Goal: Subscribe to service/newsletter

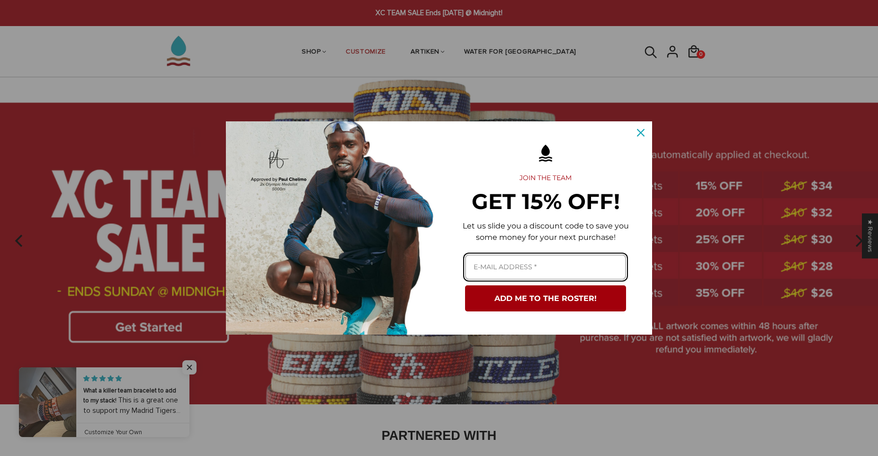
paste input "wfouzee@yahoo.com"
type input "wfouzee@yahoo.com"
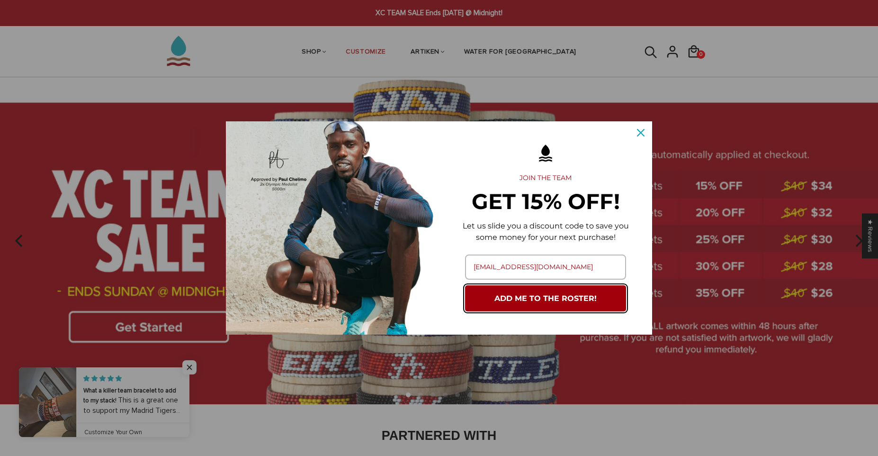
click at [572, 304] on button "ADD ME TO THE ROSTER!" at bounding box center [545, 298] width 161 height 26
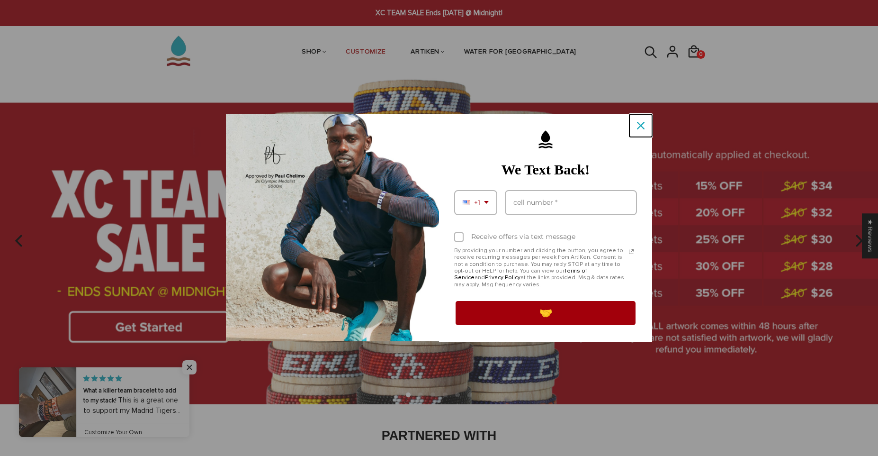
click at [640, 117] on button "Close" at bounding box center [641, 125] width 23 height 23
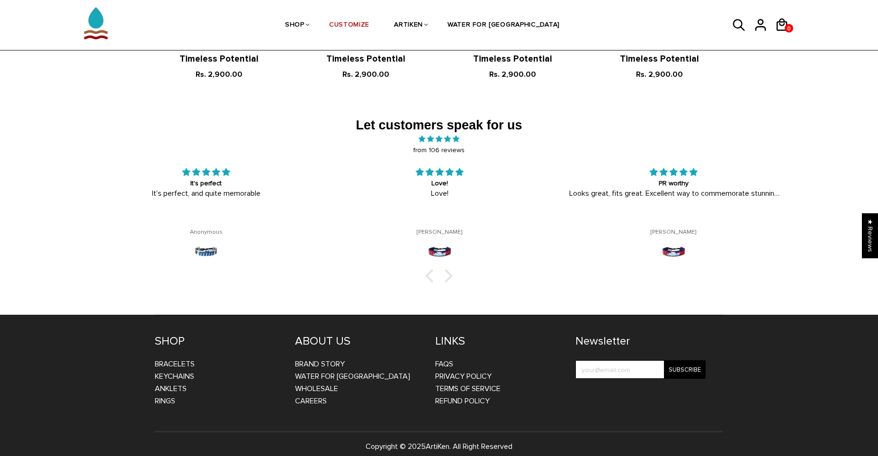
scroll to position [1534, 0]
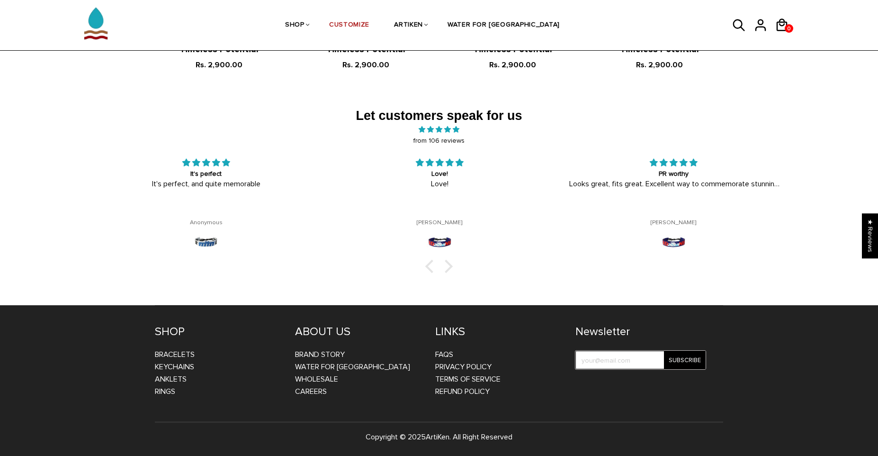
click at [579, 357] on input "test" at bounding box center [641, 360] width 130 height 18
paste input "wfouzee@yahoo.com"
type input "wfouzee@yahoo.com"
click at [682, 358] on input "Subscribe" at bounding box center [685, 360] width 42 height 18
